Goal: Information Seeking & Learning: Stay updated

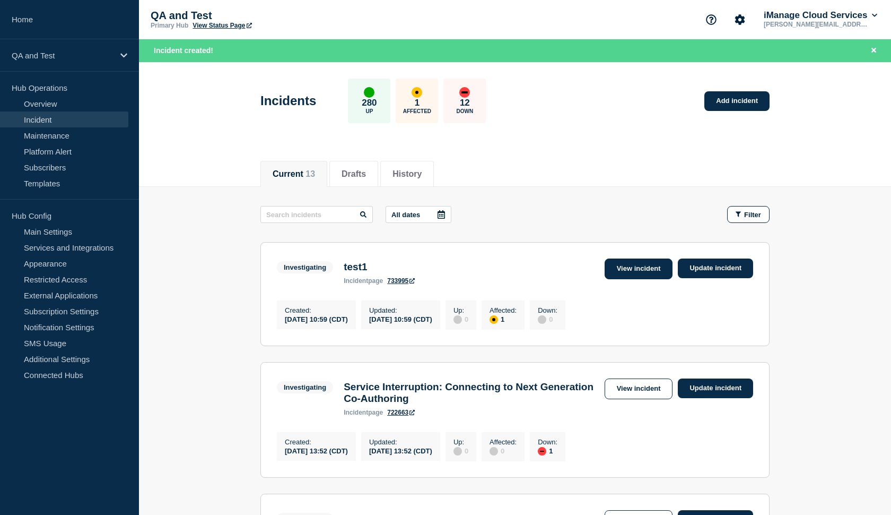
click at [620, 268] on link "View incident" at bounding box center [639, 268] width 68 height 21
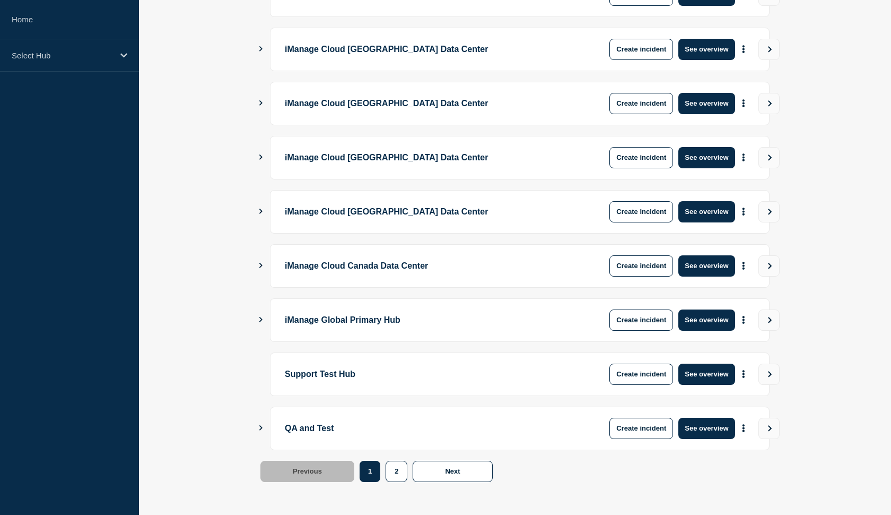
scroll to position [238, 0]
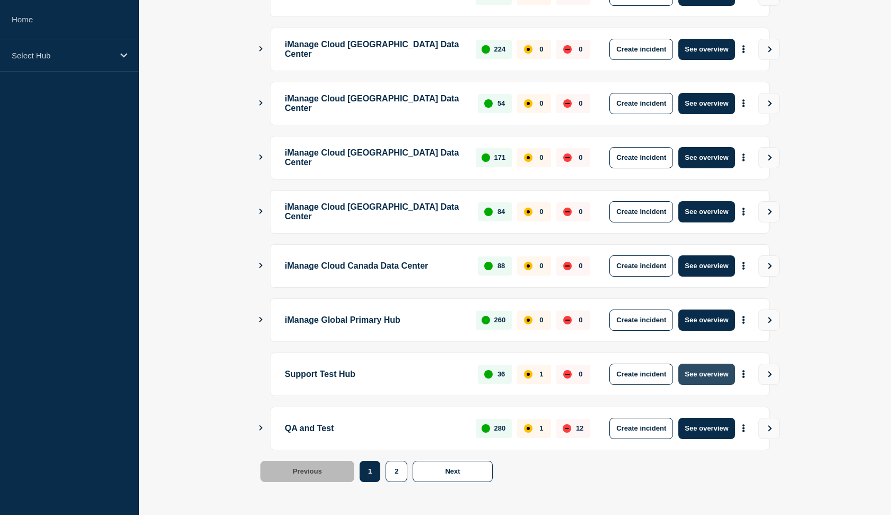
click at [696, 373] on button "See overview" at bounding box center [706, 373] width 56 height 21
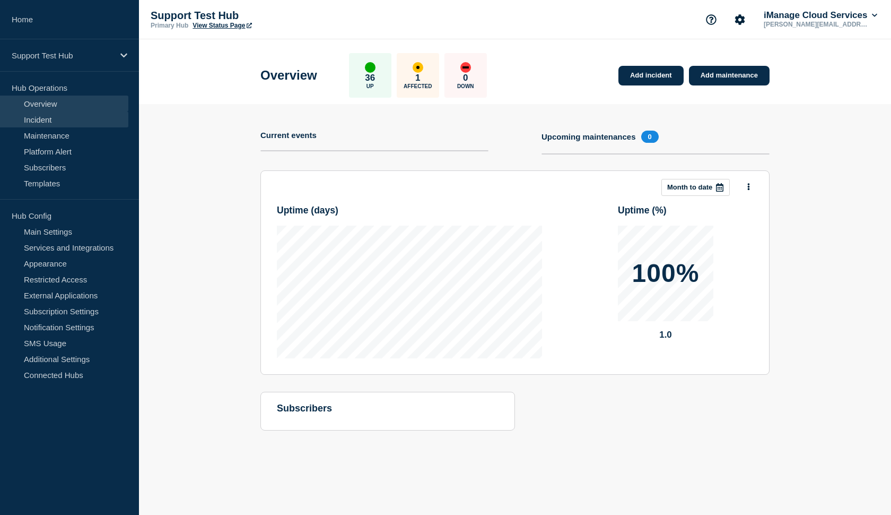
click at [56, 122] on link "Incident" at bounding box center [64, 119] width 128 height 16
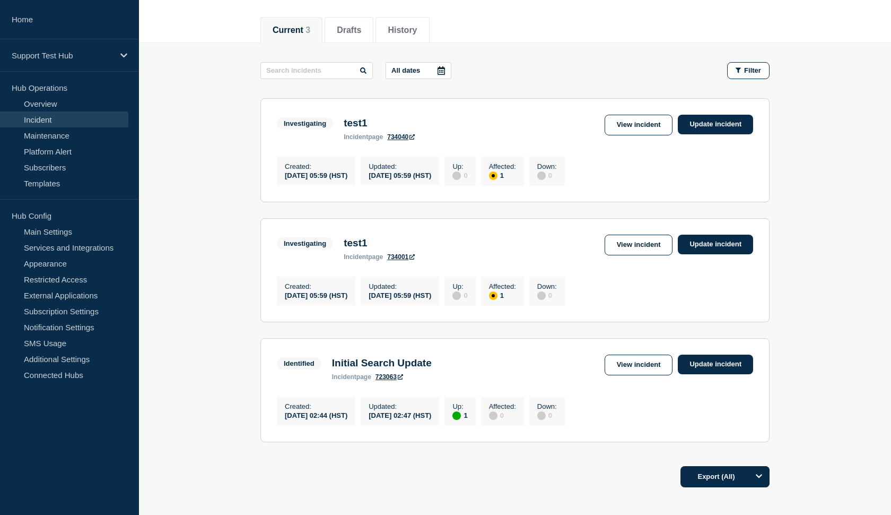
scroll to position [122, 0]
click at [633, 246] on link "View incident" at bounding box center [639, 244] width 68 height 21
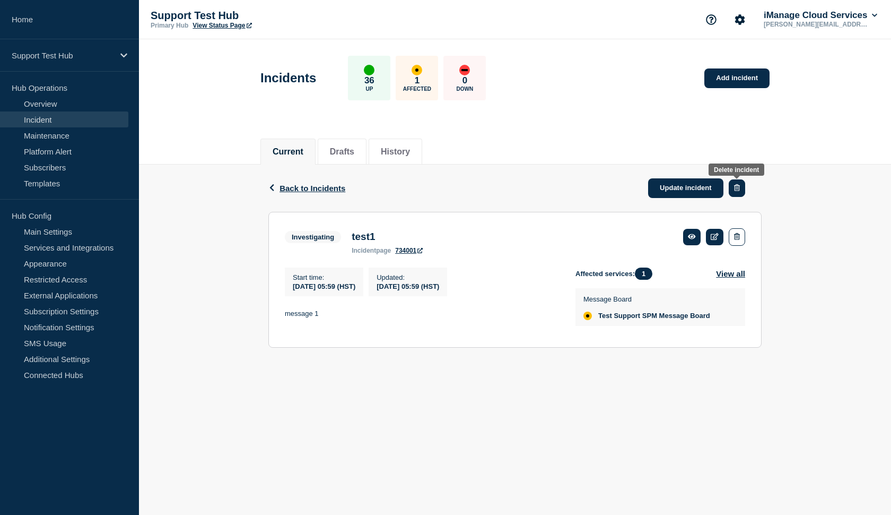
click at [736, 188] on icon "button" at bounding box center [737, 187] width 6 height 7
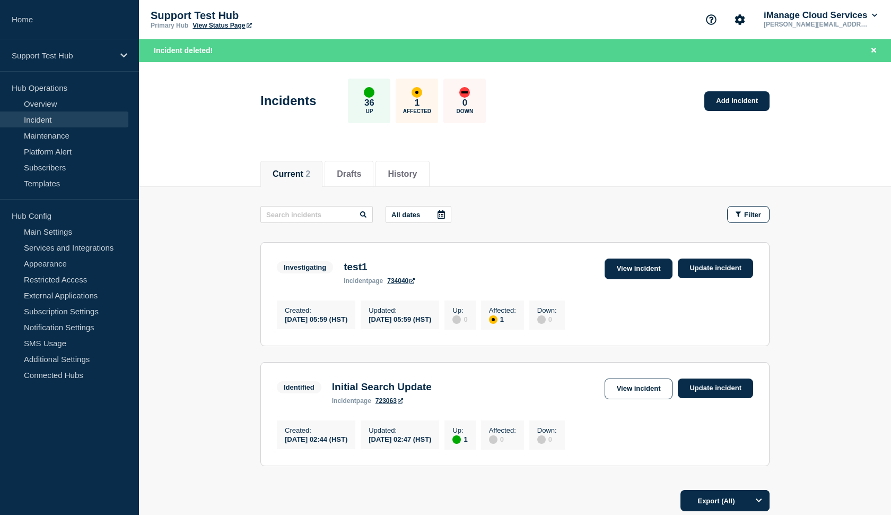
click at [623, 272] on link "View incident" at bounding box center [639, 268] width 68 height 21
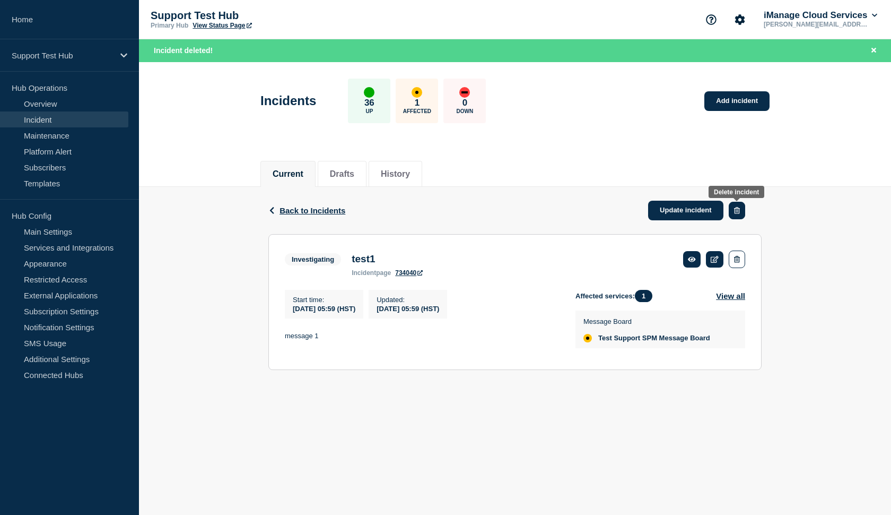
click at [738, 206] on button "button" at bounding box center [737, 211] width 16 height 18
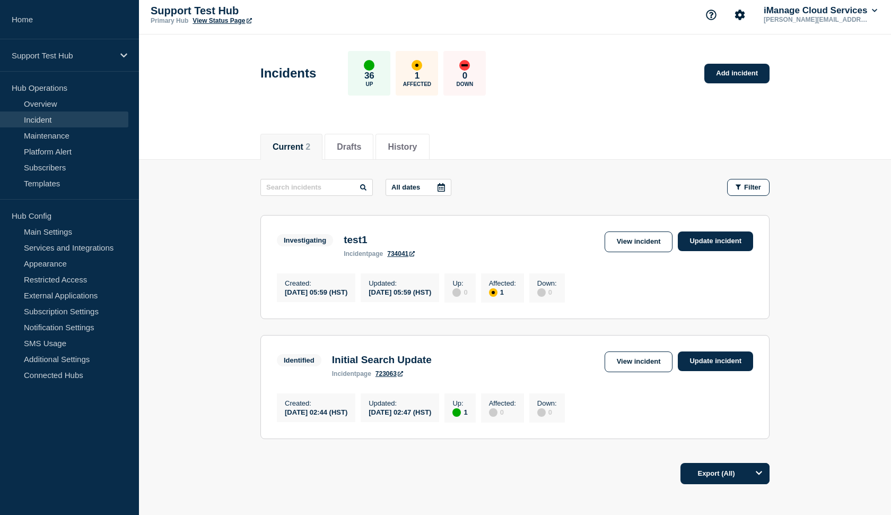
scroll to position [7, 0]
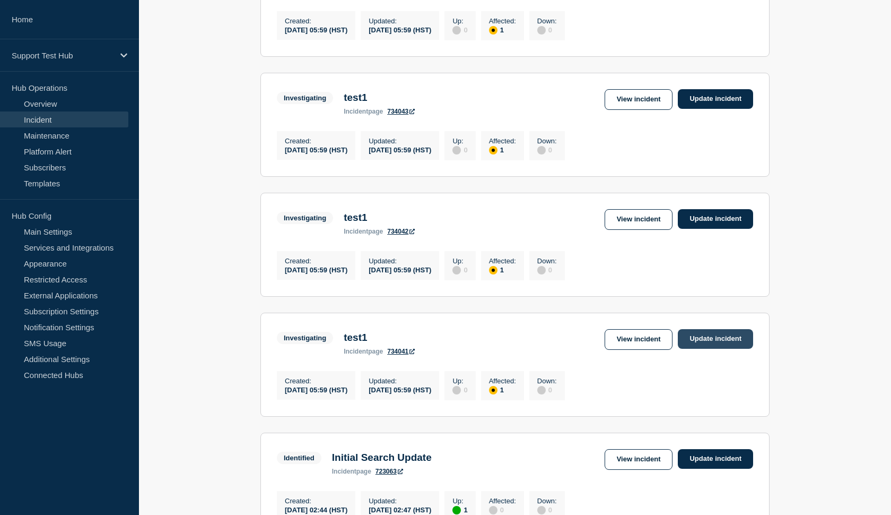
scroll to position [282, 0]
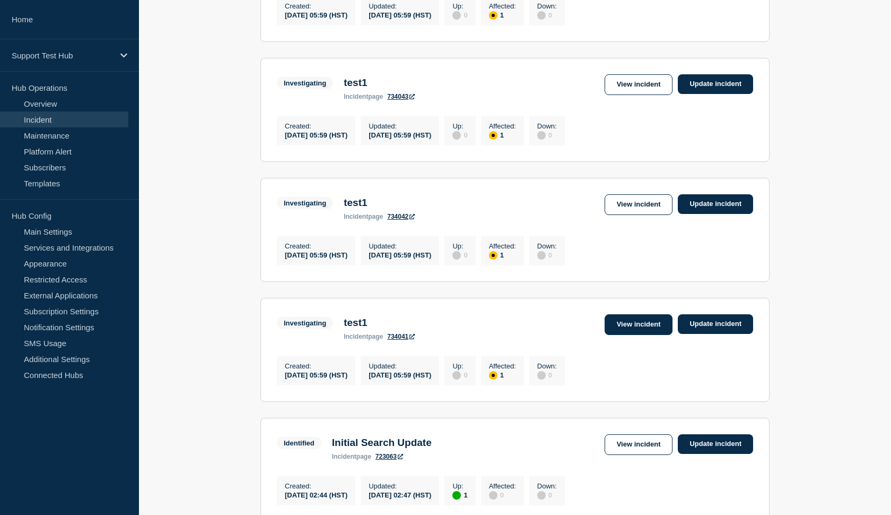
click at [635, 335] on link "View incident" at bounding box center [639, 324] width 68 height 21
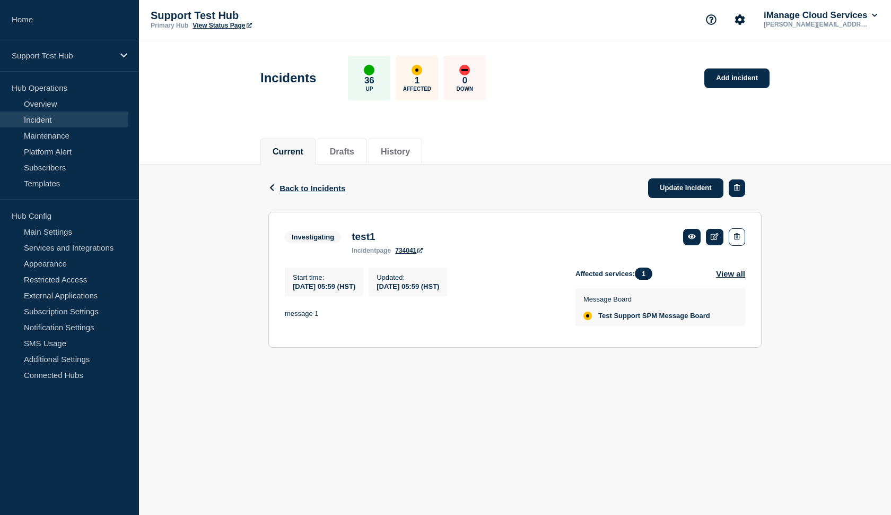
click at [736, 193] on button "button" at bounding box center [737, 188] width 16 height 18
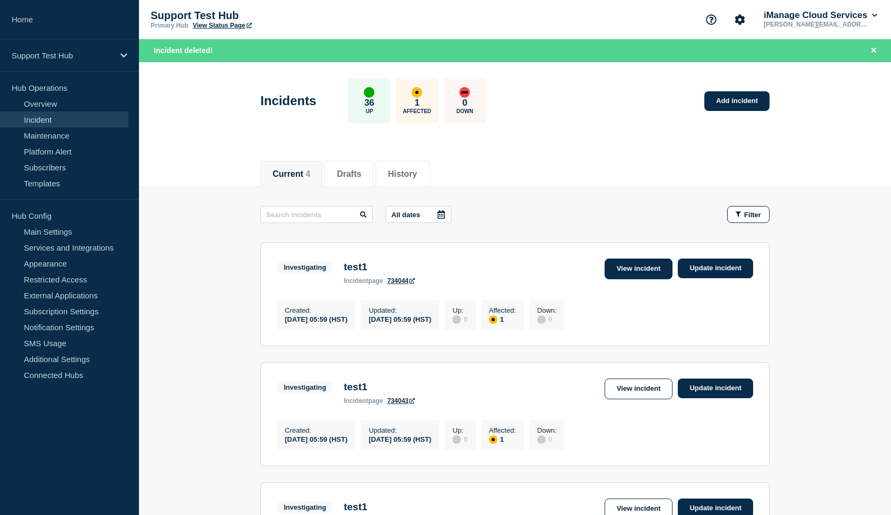
click at [639, 272] on link "View incident" at bounding box center [639, 268] width 68 height 21
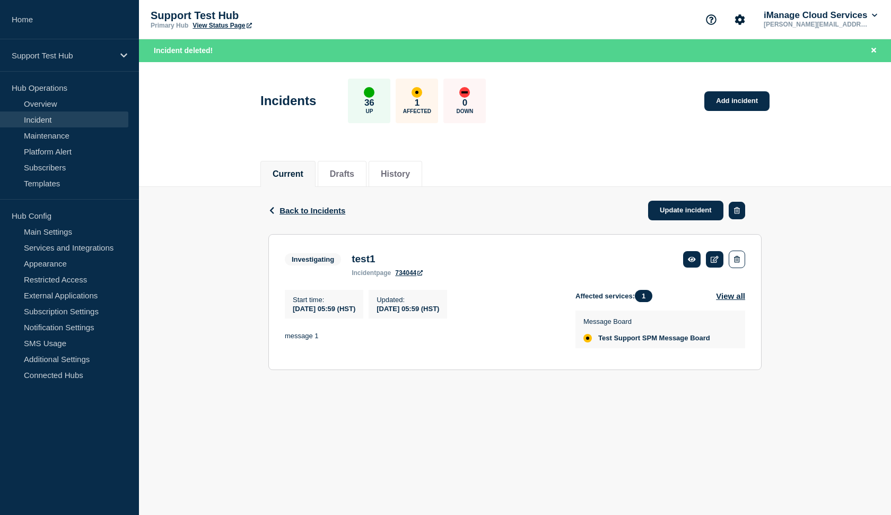
click at [735, 208] on icon "button" at bounding box center [737, 210] width 6 height 7
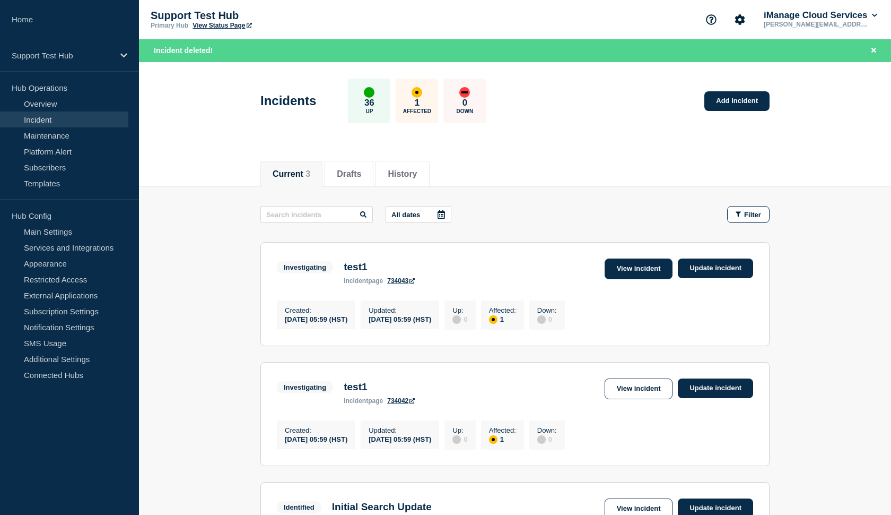
click at [639, 273] on link "View incident" at bounding box center [639, 268] width 68 height 21
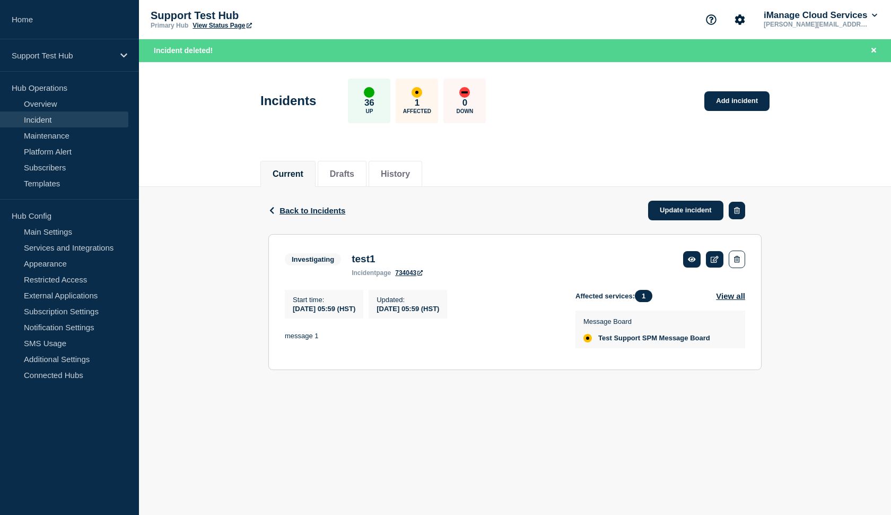
click at [738, 213] on icon "button" at bounding box center [737, 210] width 6 height 7
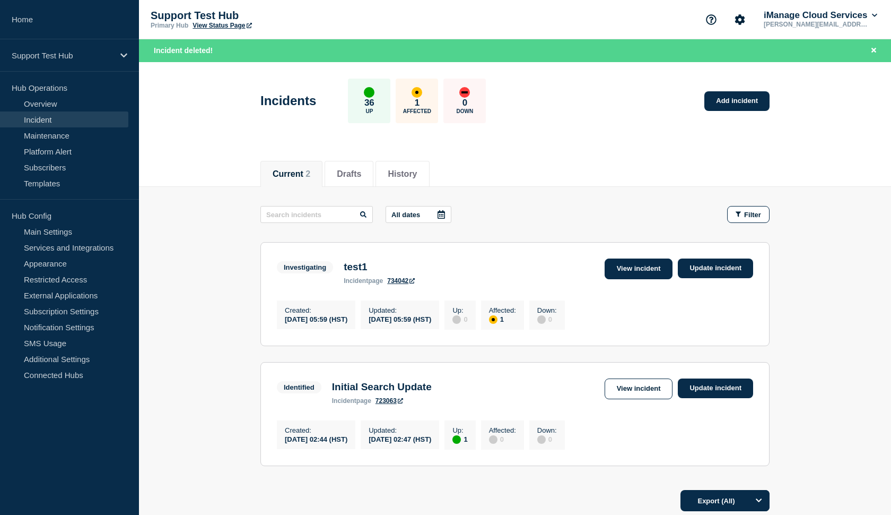
click at [638, 271] on link "View incident" at bounding box center [639, 268] width 68 height 21
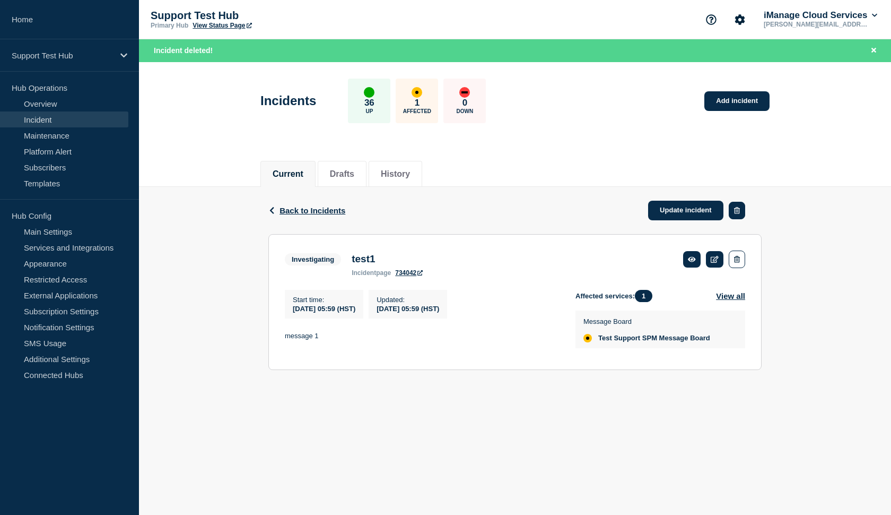
click at [739, 217] on button "button" at bounding box center [737, 211] width 16 height 18
